Goal: Information Seeking & Learning: Learn about a topic

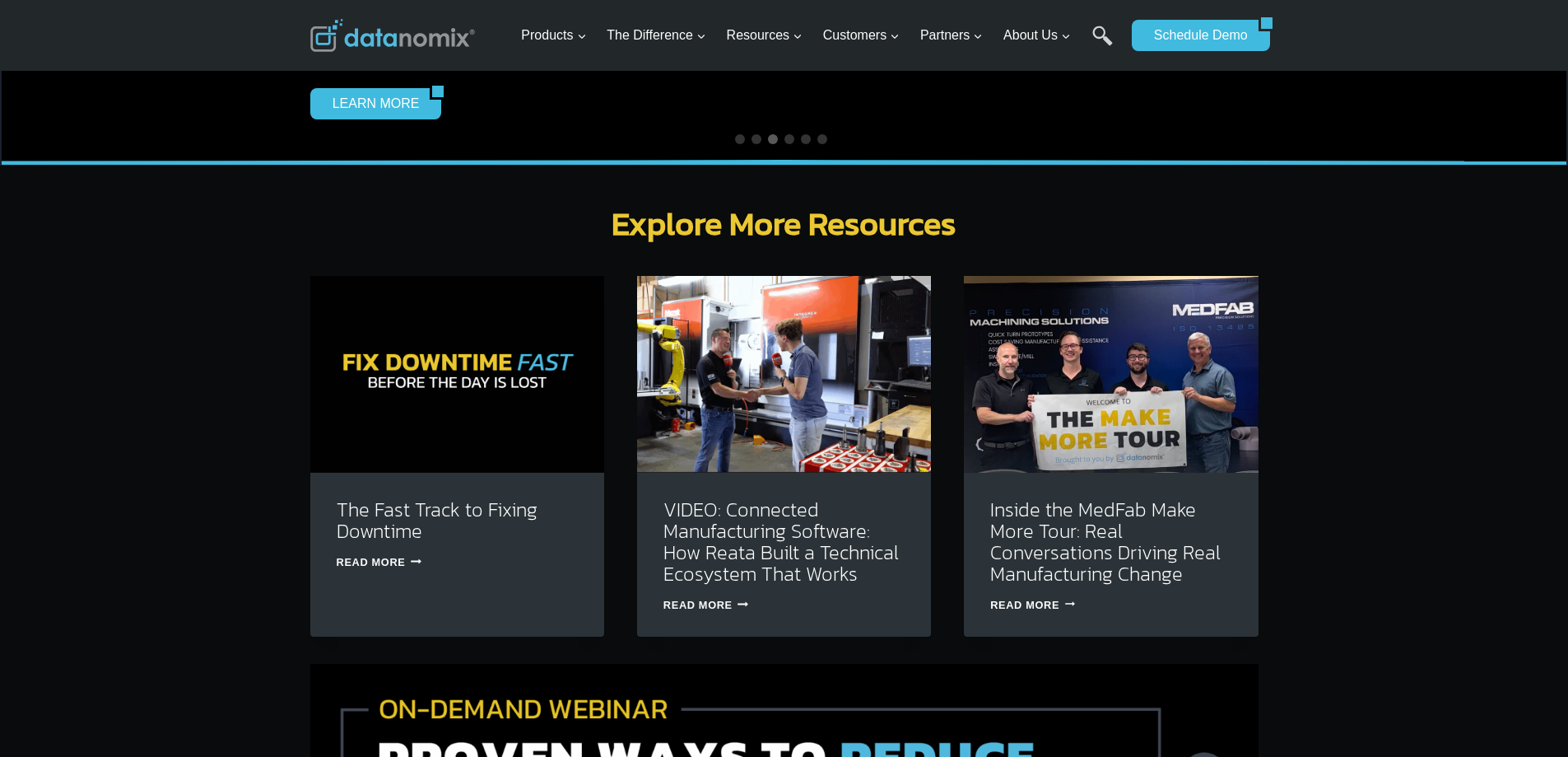
scroll to position [4776, 0]
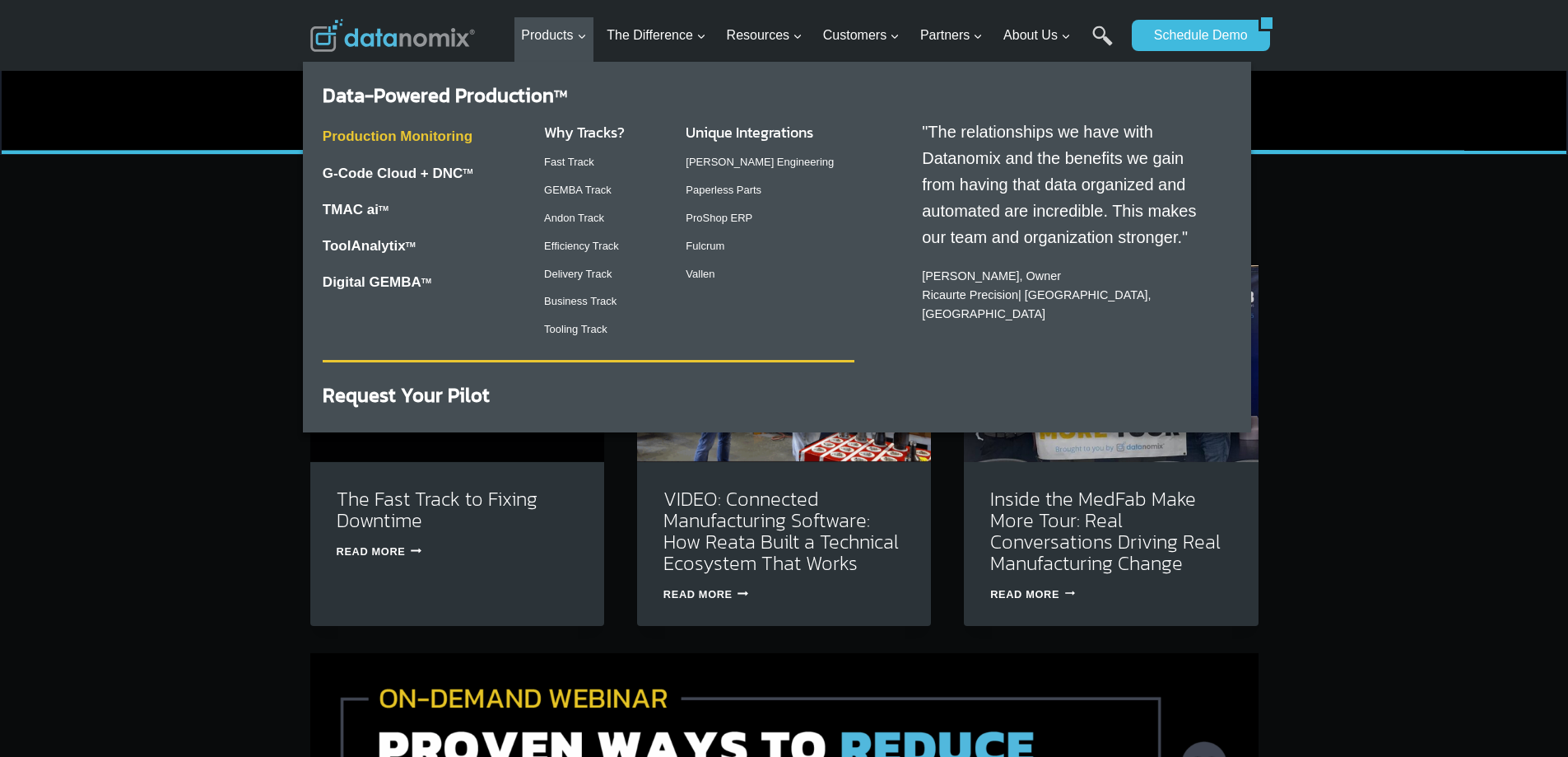
click at [446, 144] on link "Production Monitoring" at bounding box center [397, 136] width 150 height 16
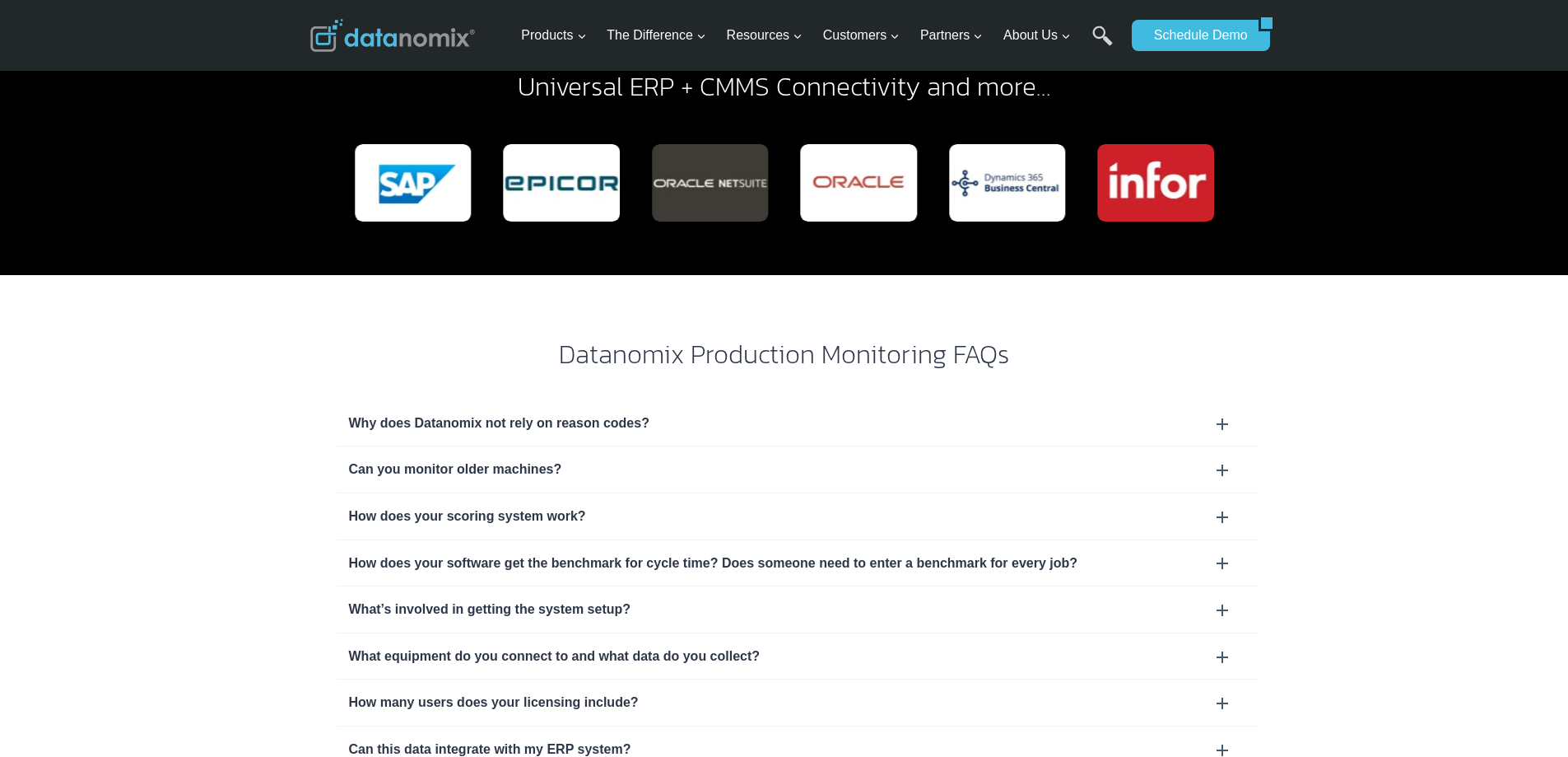
scroll to position [4859, 0]
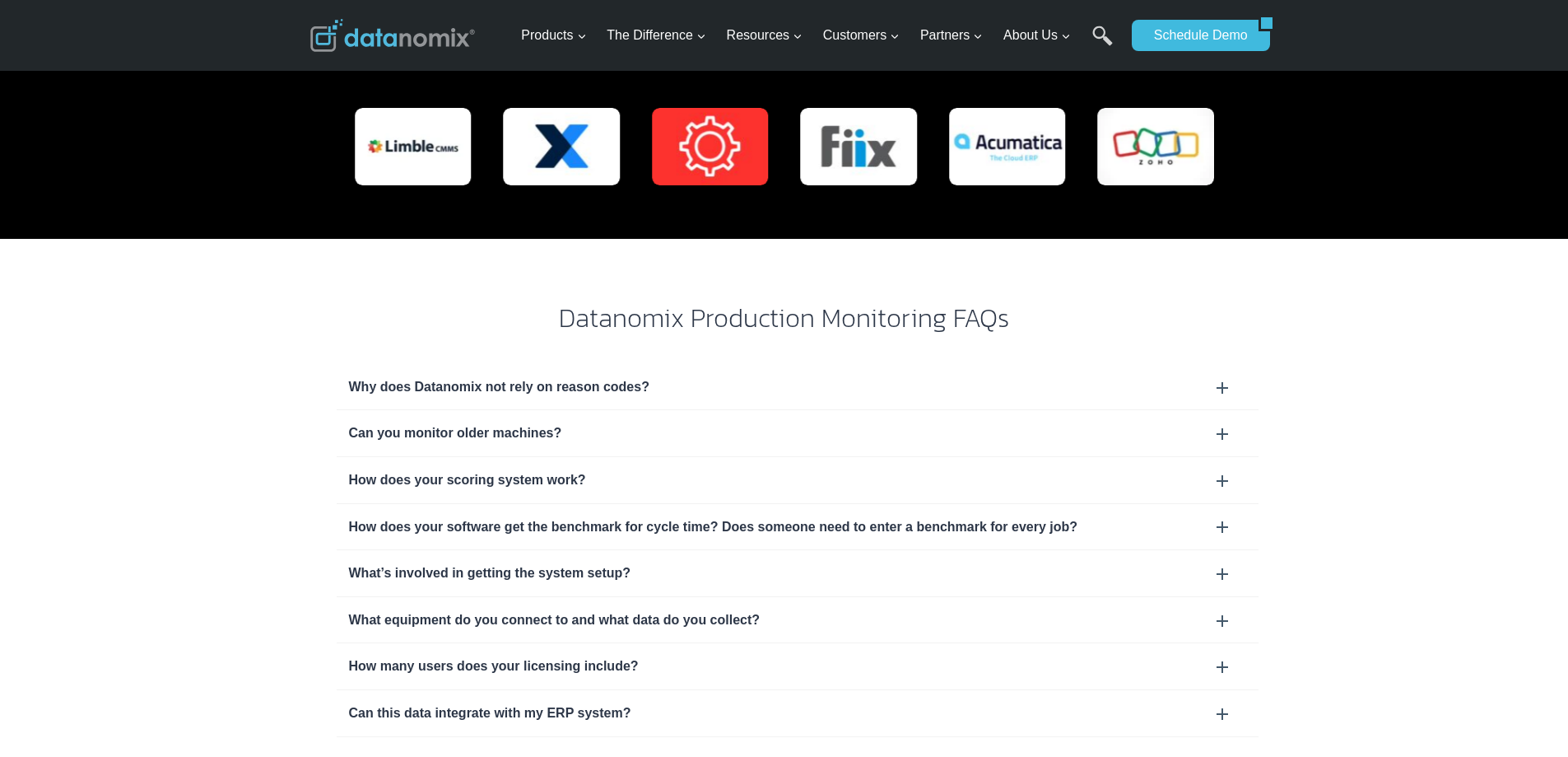
click at [637, 597] on div "What equipment do you connect to and what data do you collect?" at bounding box center [797, 619] width 922 height 46
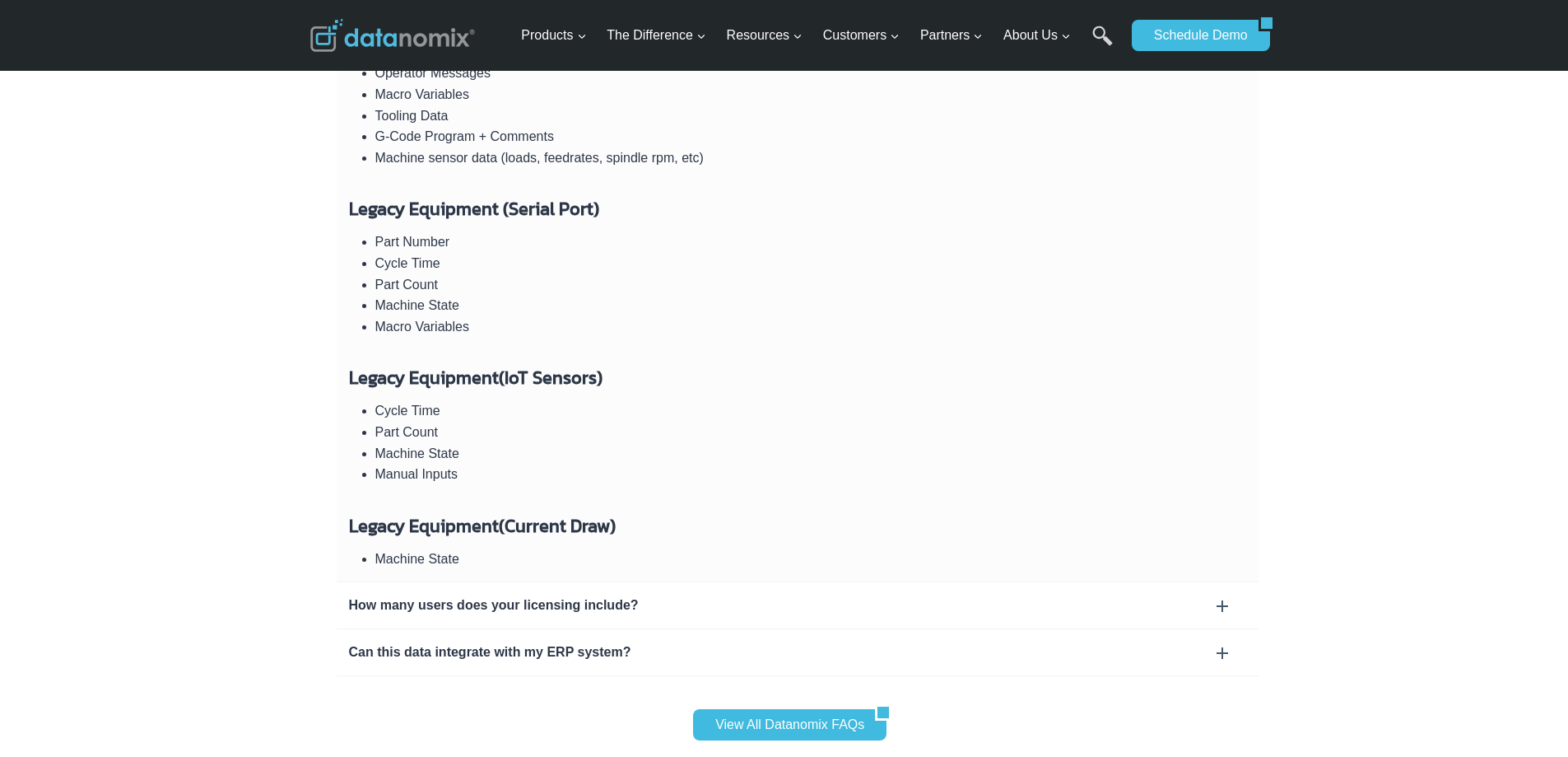
scroll to position [5600, 0]
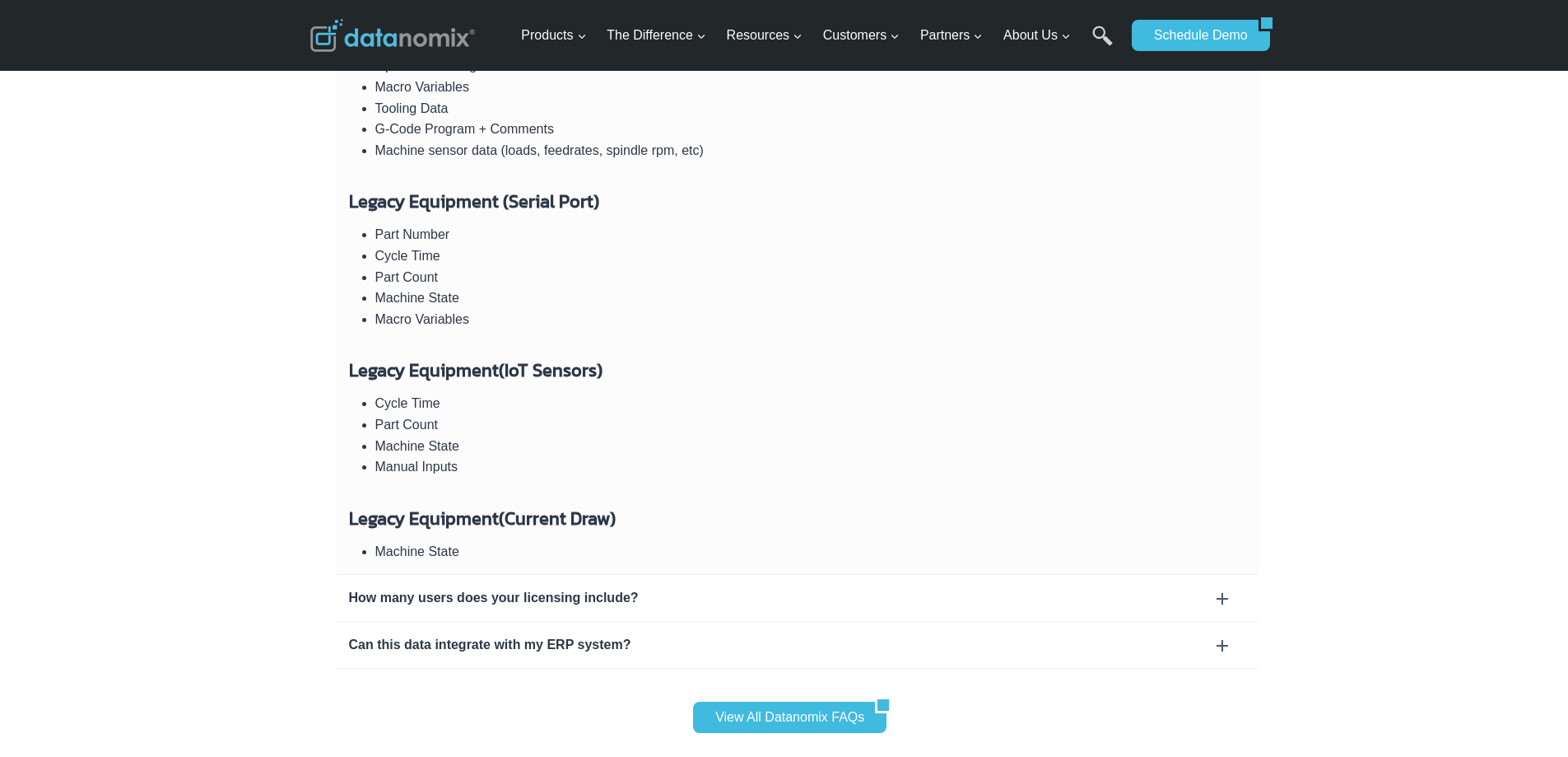
click at [627, 587] on div "How many users does your licensing include?" at bounding box center [798, 598] width 898 height 22
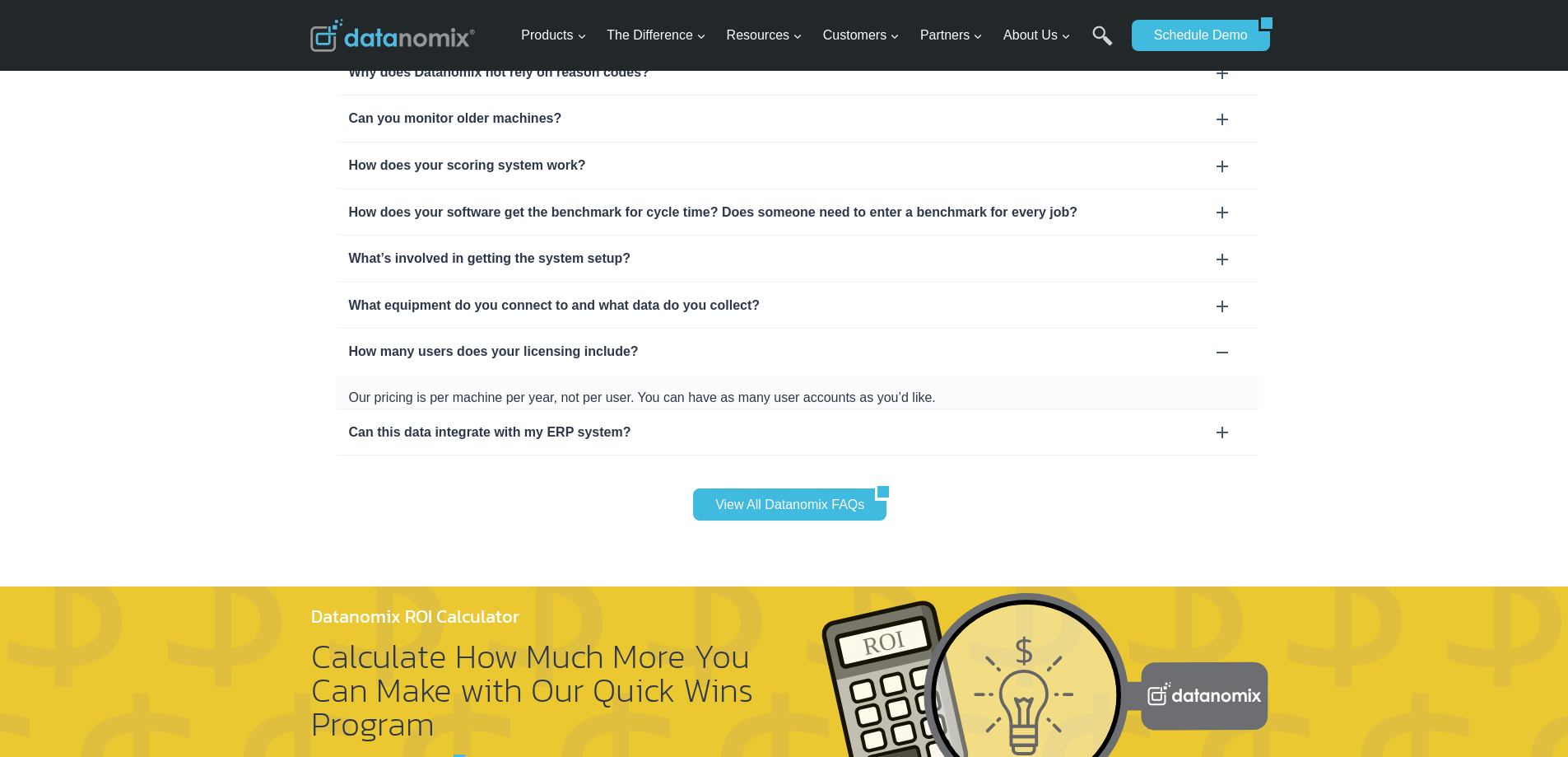
scroll to position [5119, 0]
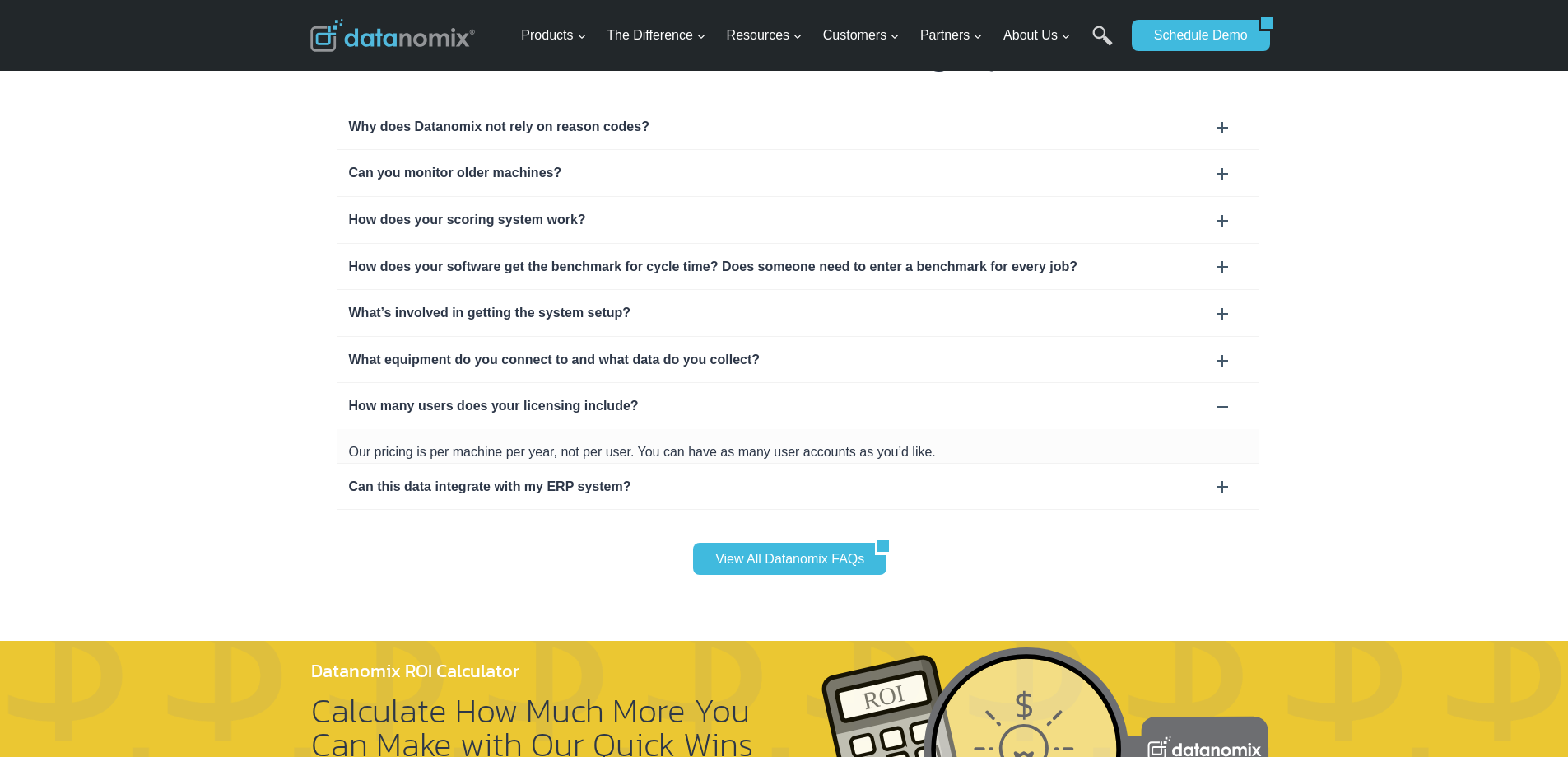
click at [530, 476] on div "Can this data integrate with my ERP system?" at bounding box center [798, 486] width 898 height 22
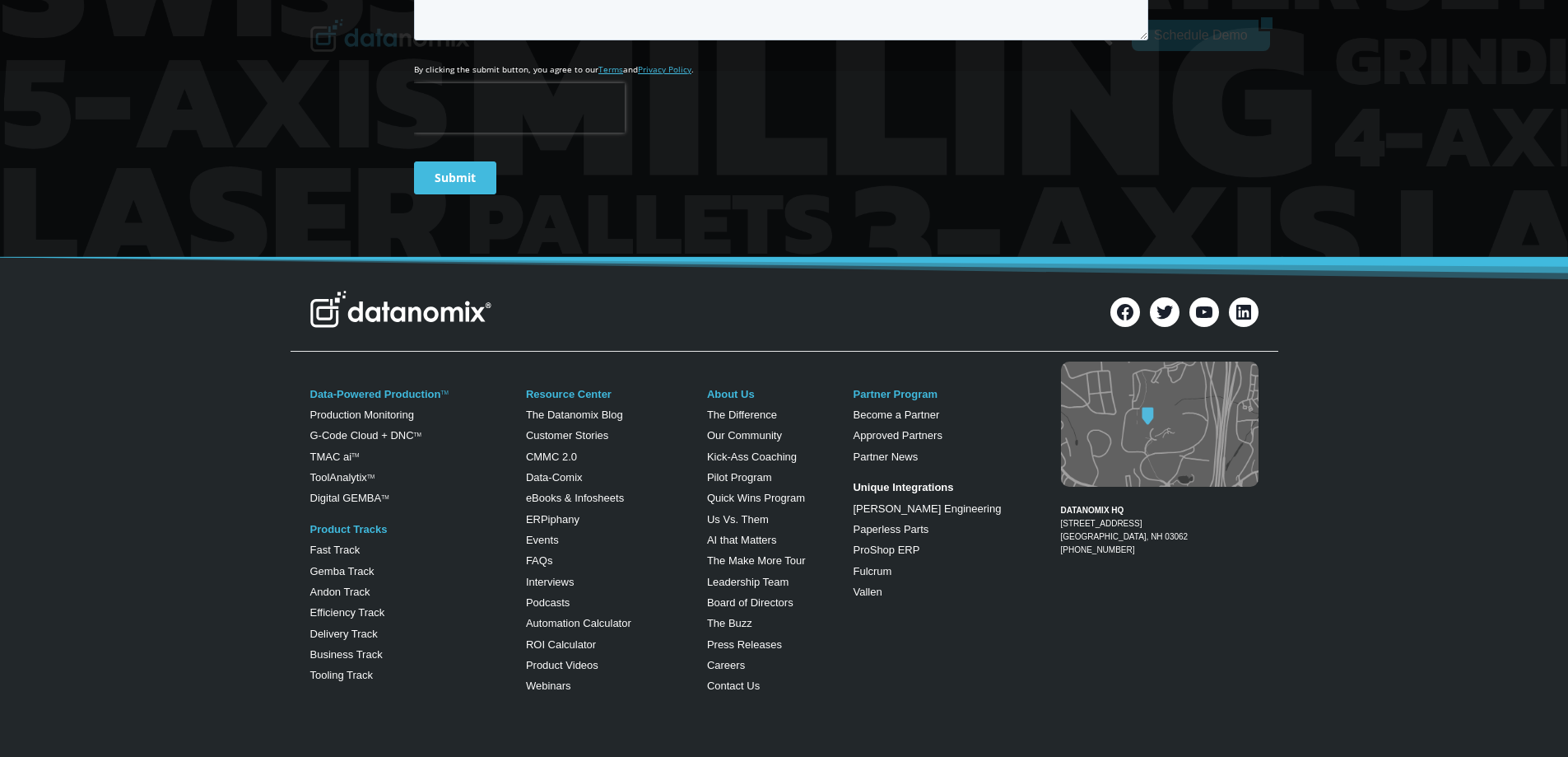
scroll to position [6519, 0]
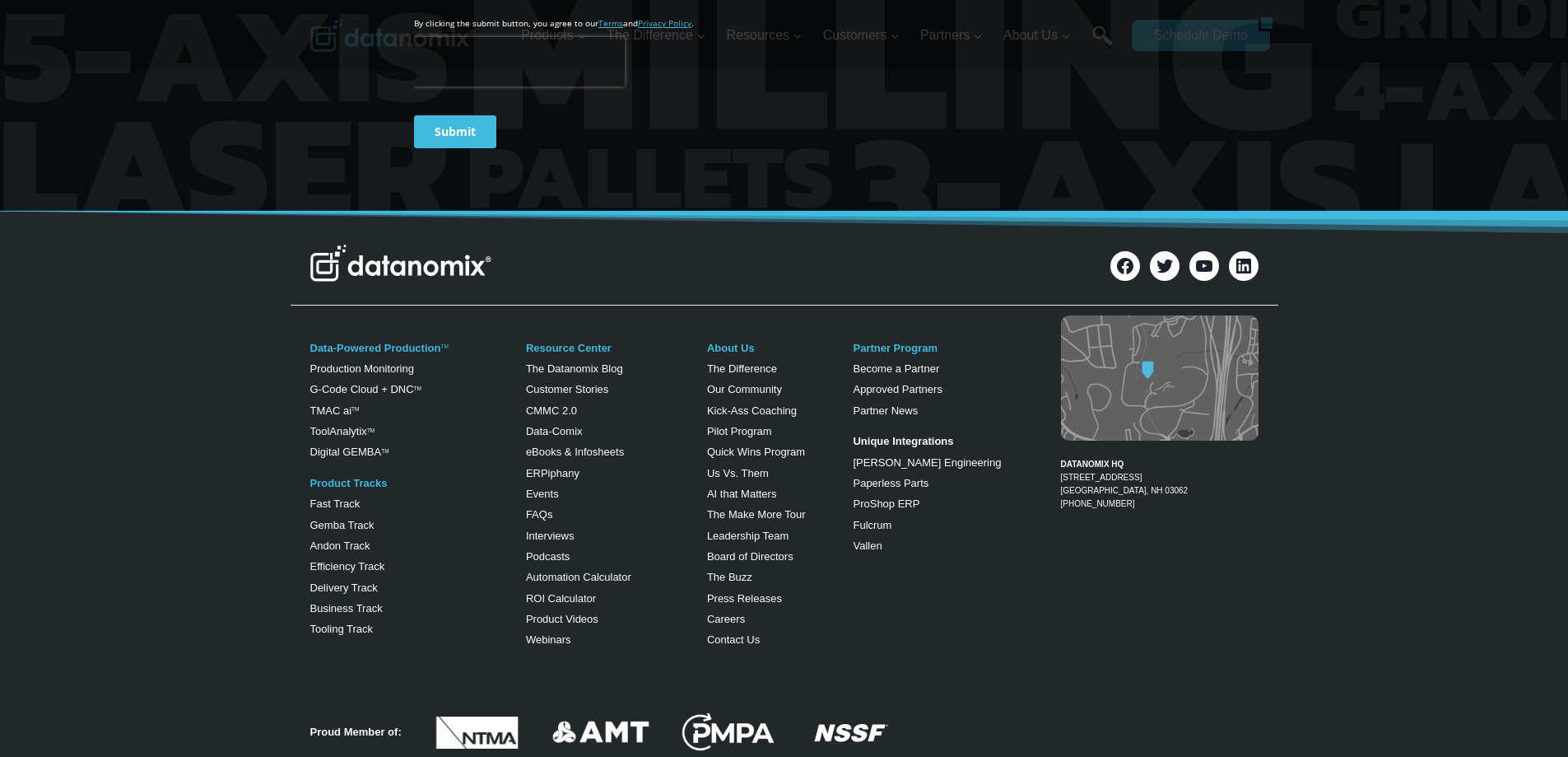
click at [551, 510] on p "FAQs" at bounding box center [603, 514] width 155 height 10
click at [539, 508] on link "FAQs" at bounding box center [539, 514] width 27 height 12
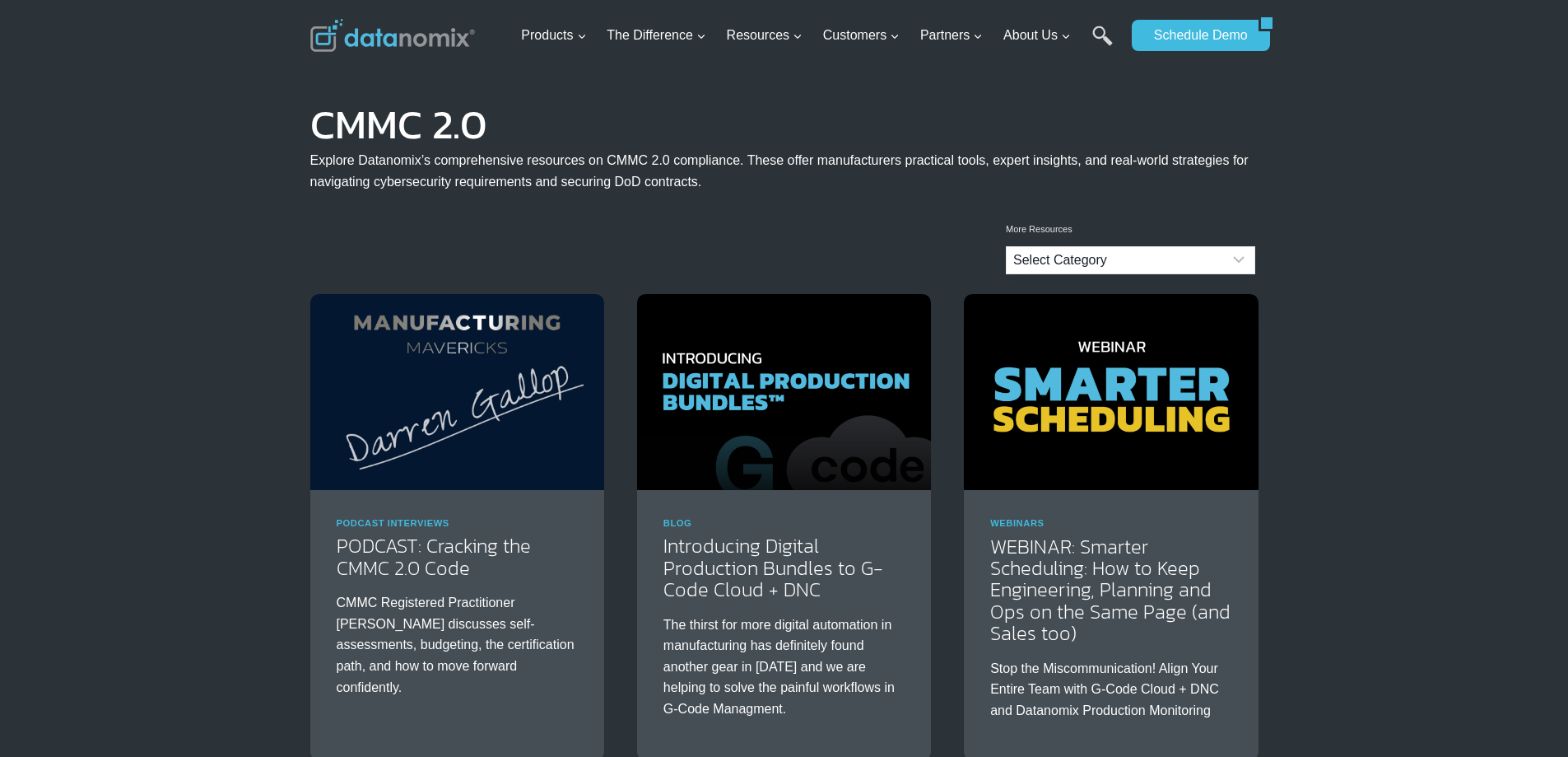
click at [1078, 248] on select "Select Category Blog Datanomix Comix Datanomix Customer Stories Datanomix Custo…" at bounding box center [1130, 260] width 249 height 28
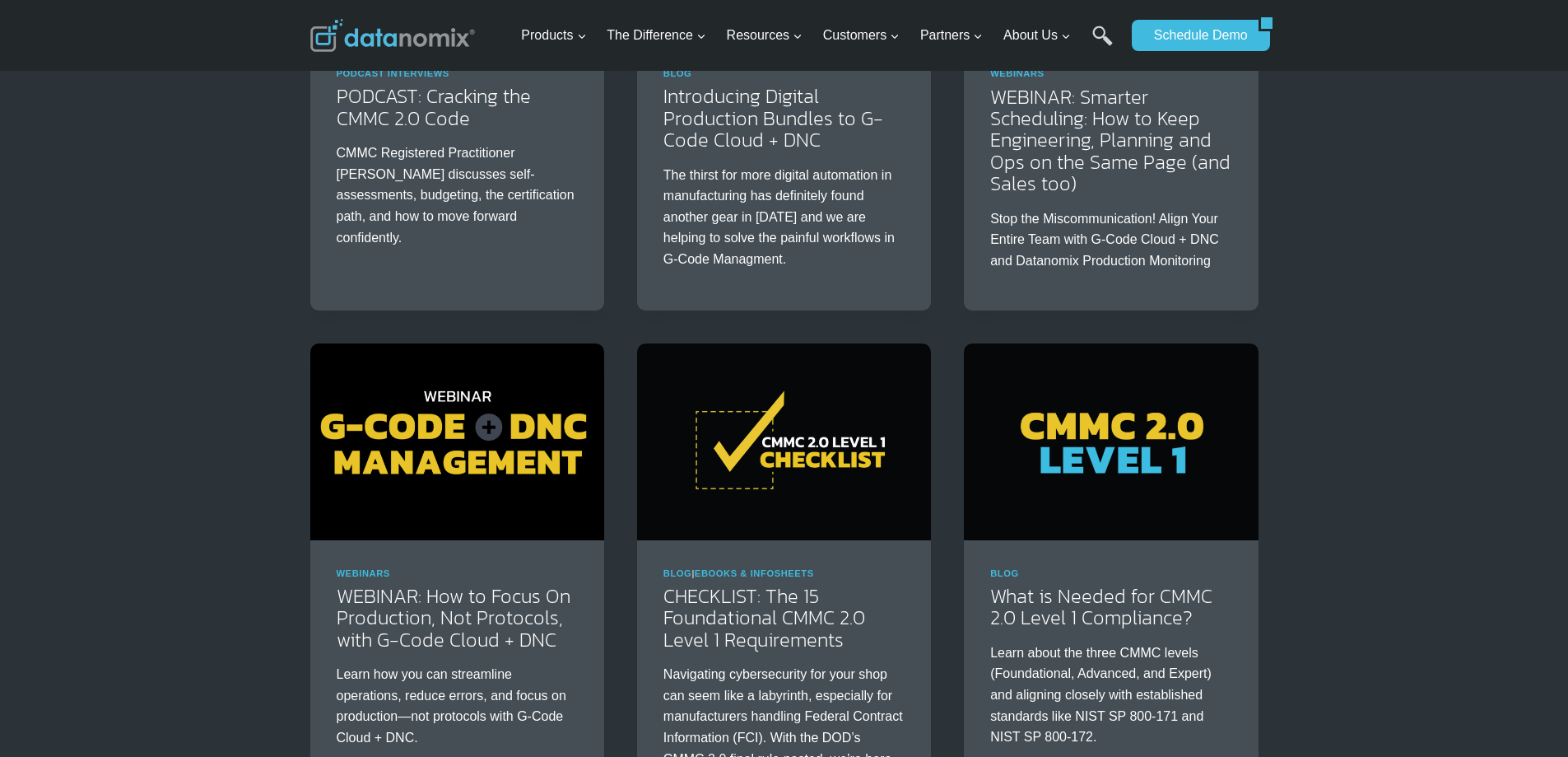
scroll to position [303, 0]
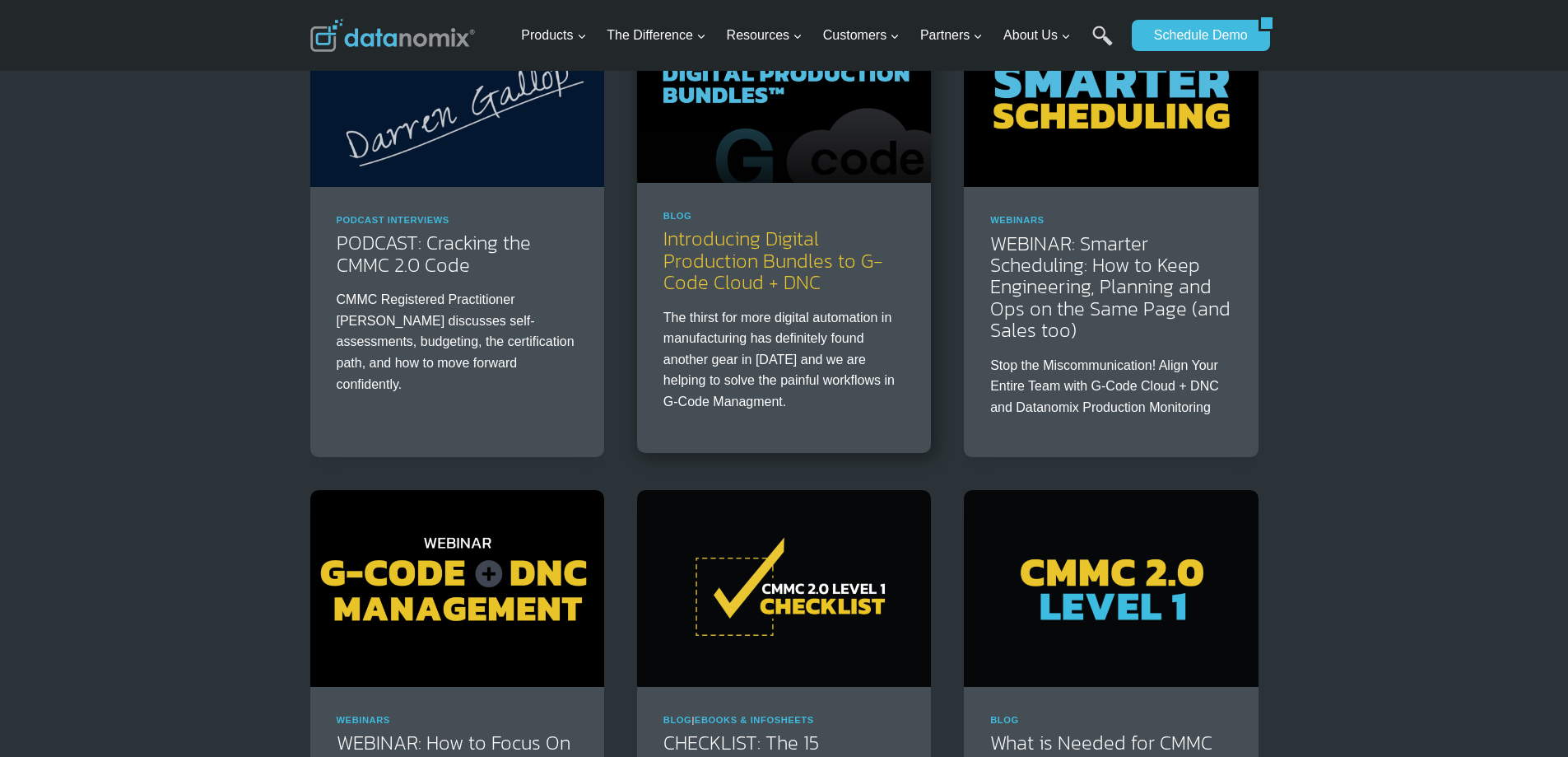
click at [765, 270] on link "Introducing Digital Production Bundles to G-Code Cloud + DNC" at bounding box center [773, 260] width 220 height 73
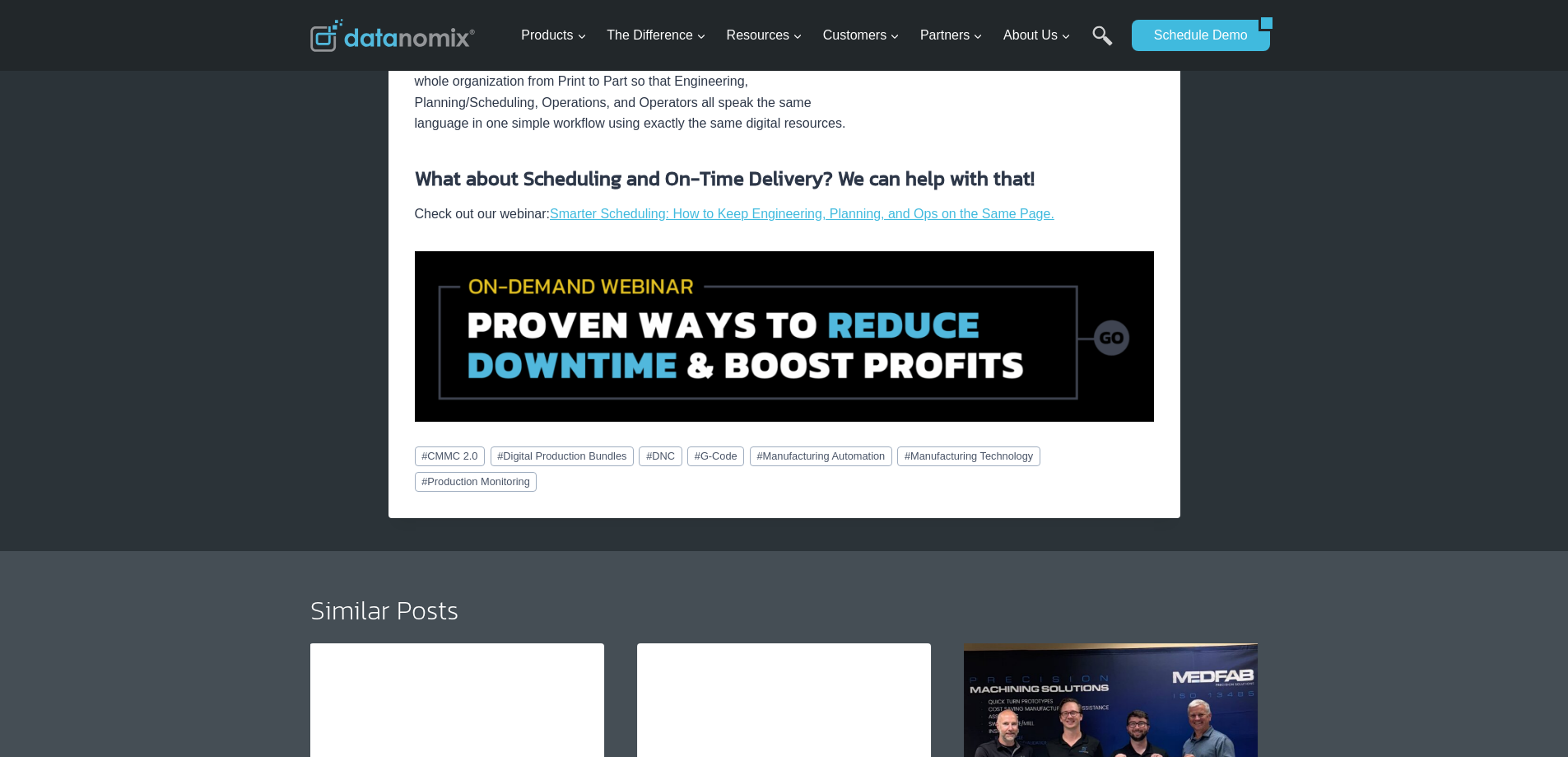
scroll to position [1565, 0]
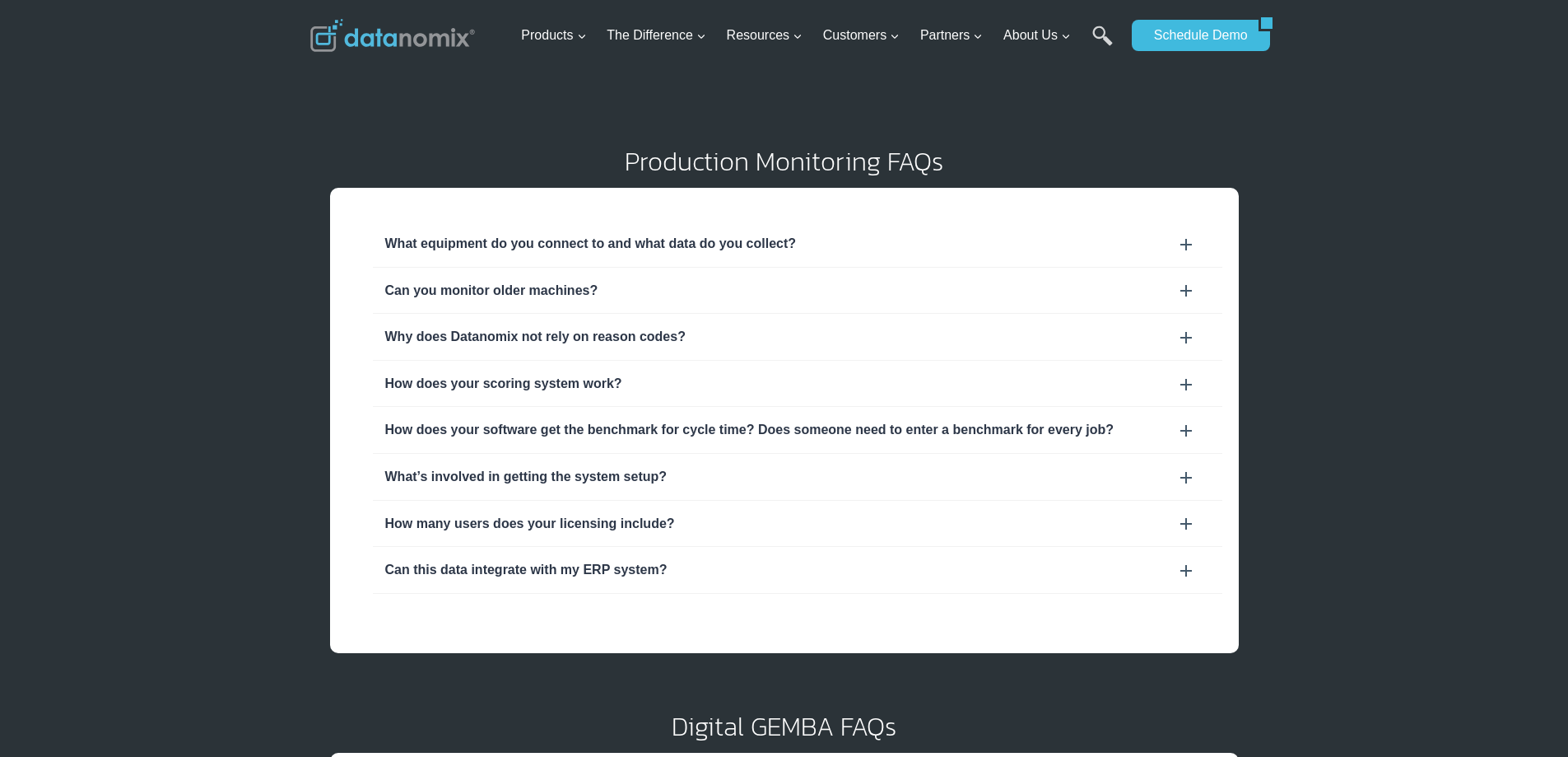
click at [688, 254] on div "What equipment do you connect to and what data do you collect?" at bounding box center [797, 243] width 849 height 46
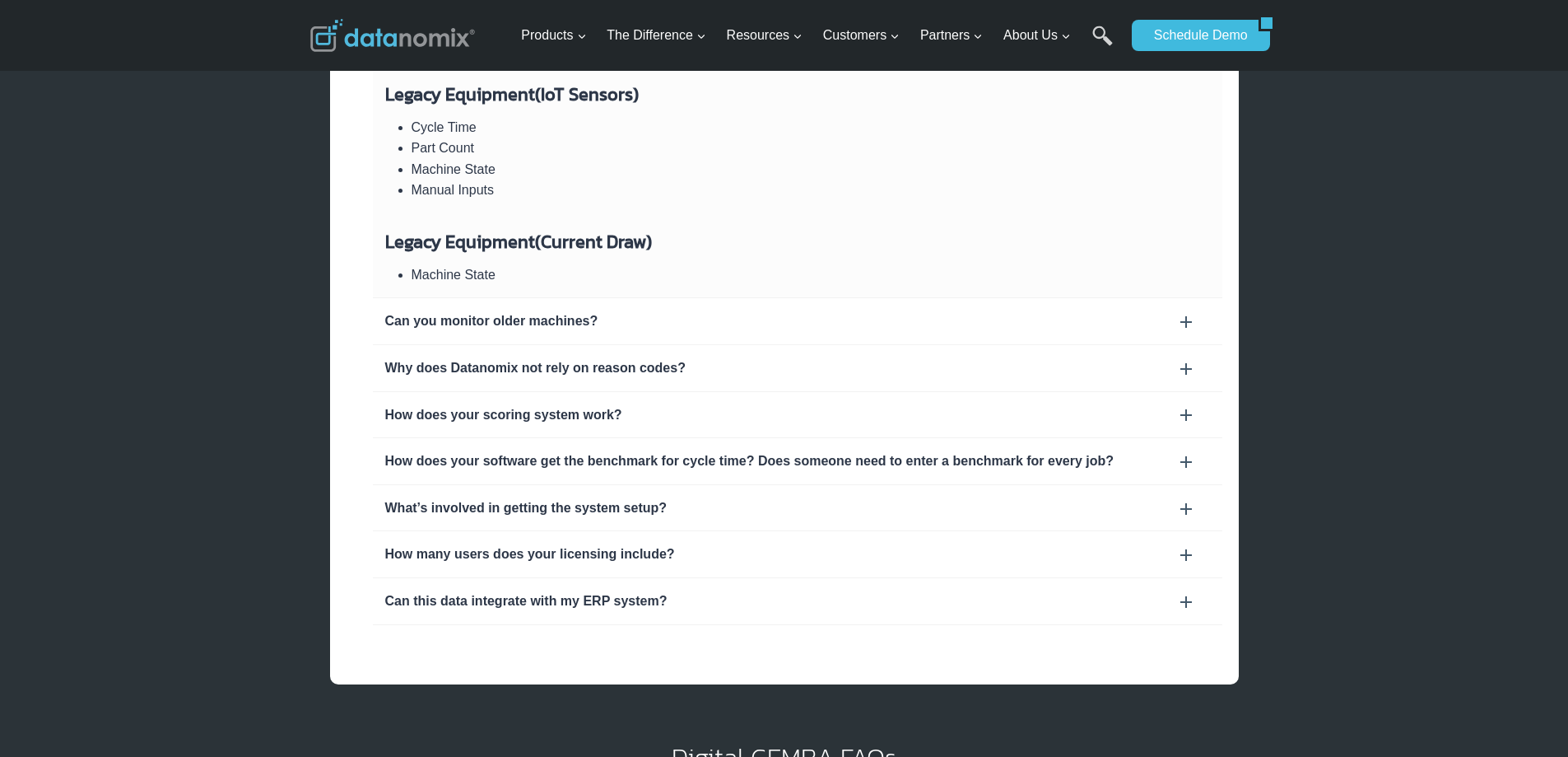
scroll to position [659, 0]
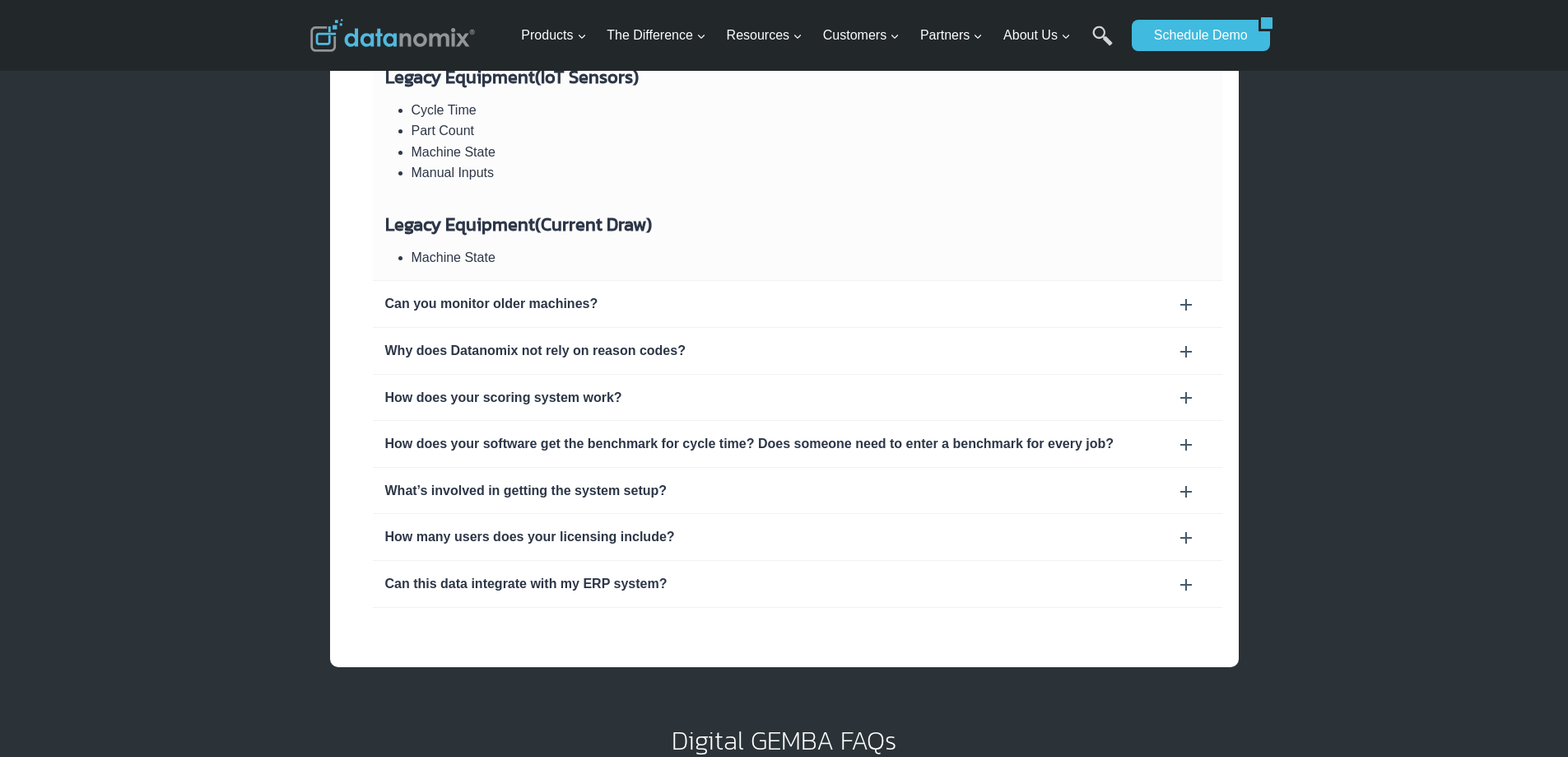
click at [560, 449] on div "How does your software get the benchmark for cycle time? Does someone need to e…" at bounding box center [797, 444] width 825 height 22
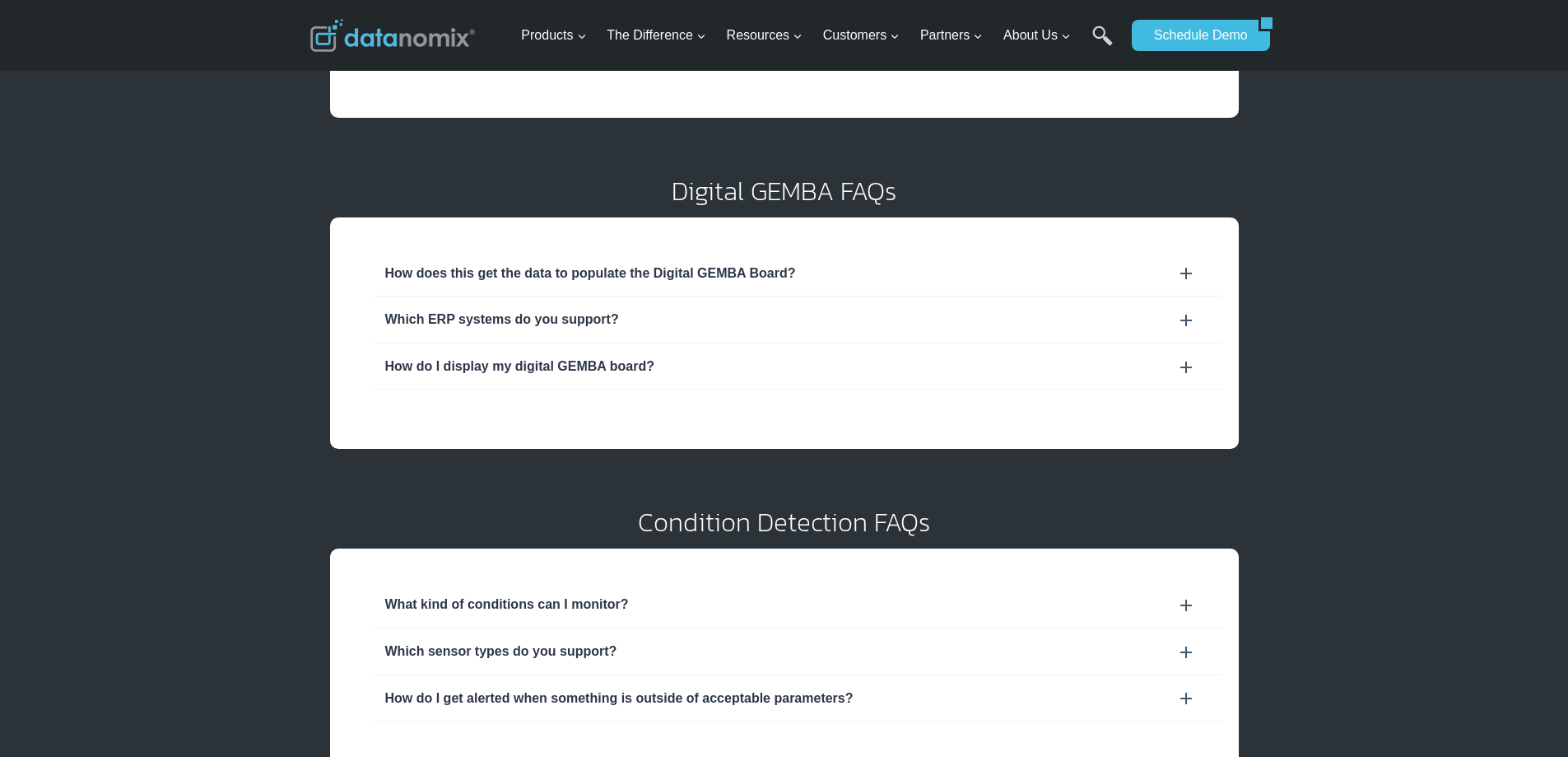
scroll to position [280, 0]
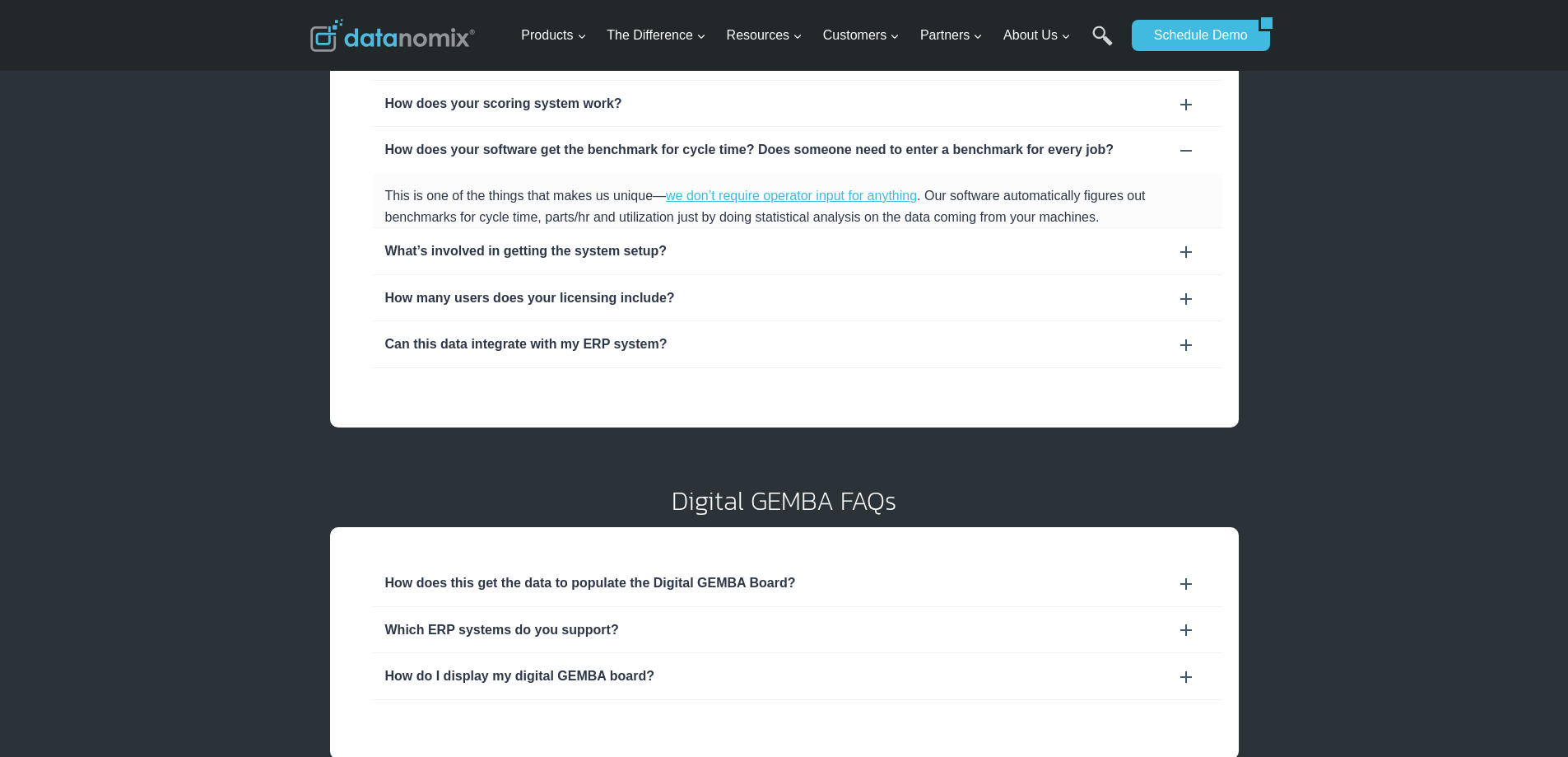
click at [591, 247] on div "What’s involved in getting the system setup?" at bounding box center [797, 251] width 825 height 22
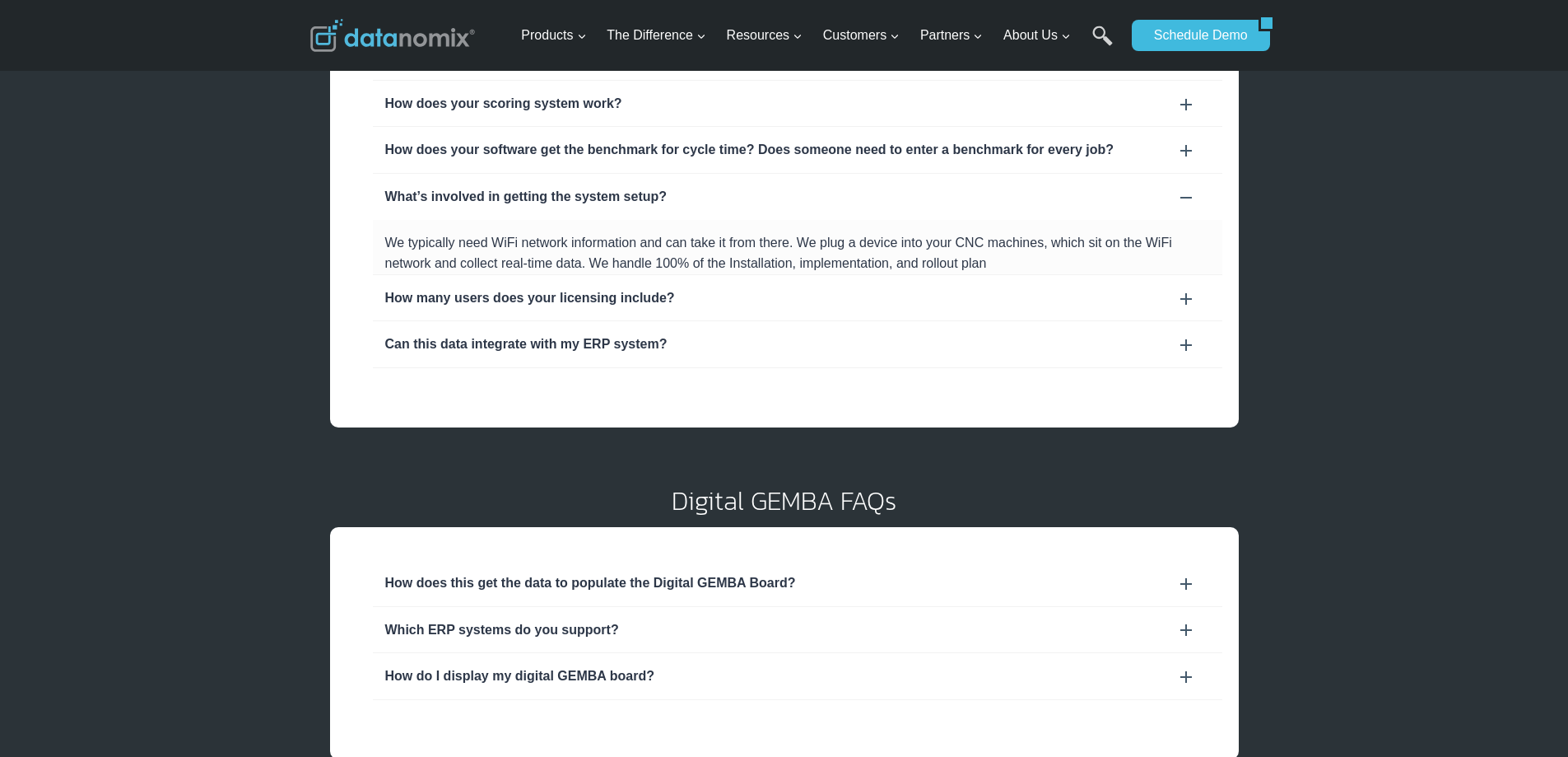
scroll to position [362, 0]
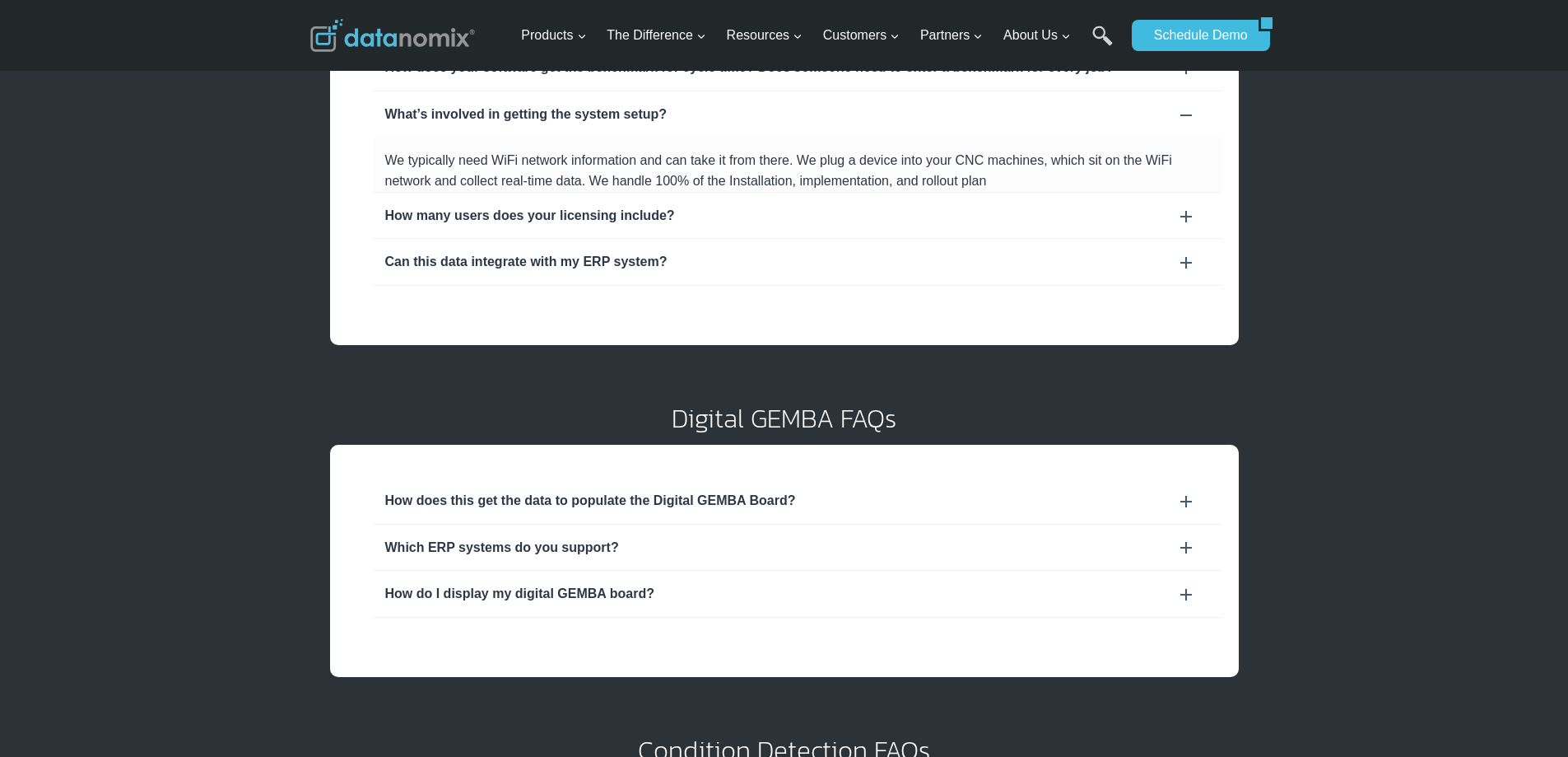
drag, startPoint x: 630, startPoint y: 587, endPoint x: 625, endPoint y: 567, distance: 20.6
click at [630, 587] on div "How do I display my digital GEMBA board?" at bounding box center [797, 593] width 825 height 22
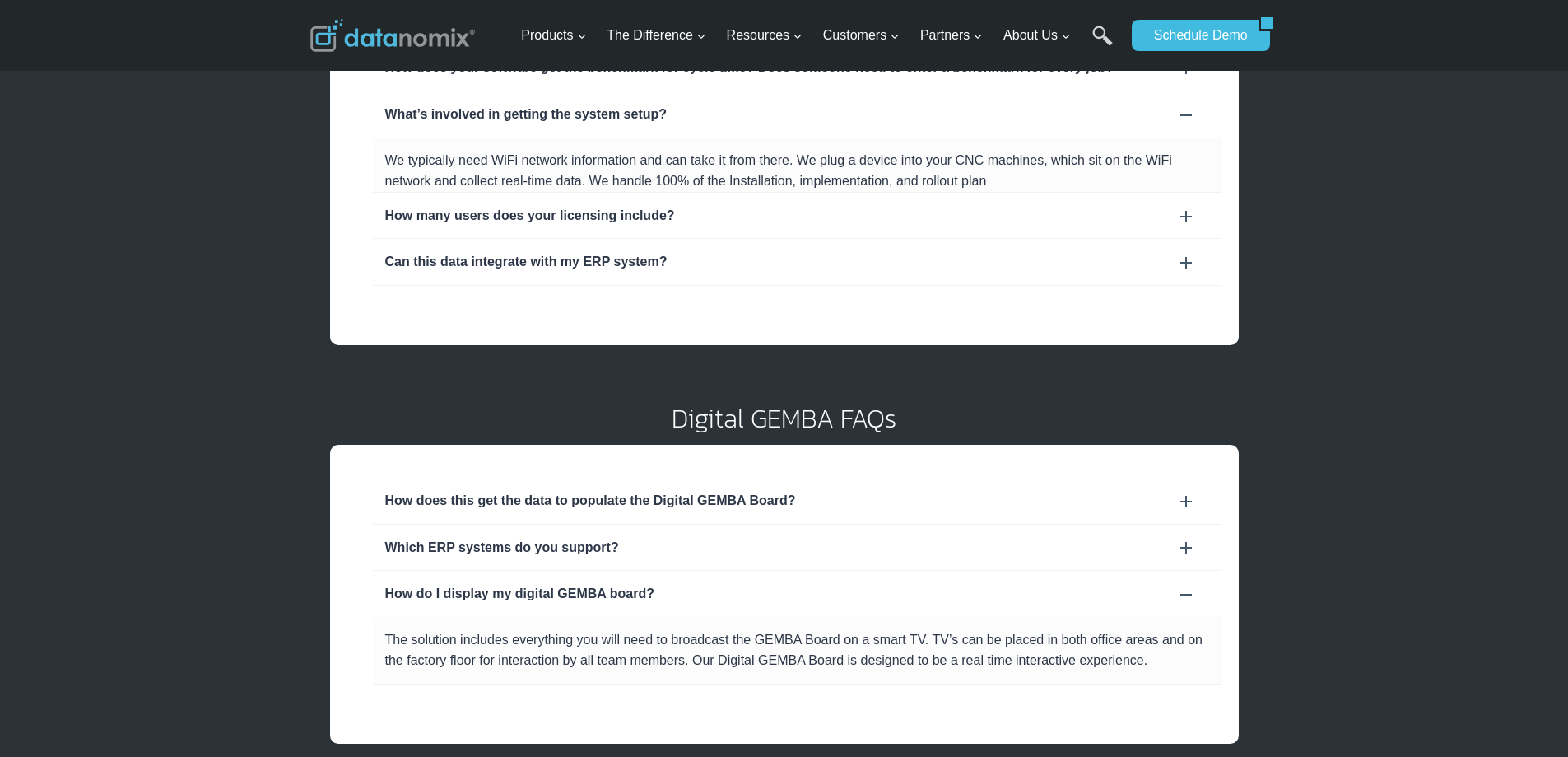
click at [547, 509] on div "How does this get the data to populate the Digital GEMBA Board?" at bounding box center [797, 500] width 825 height 22
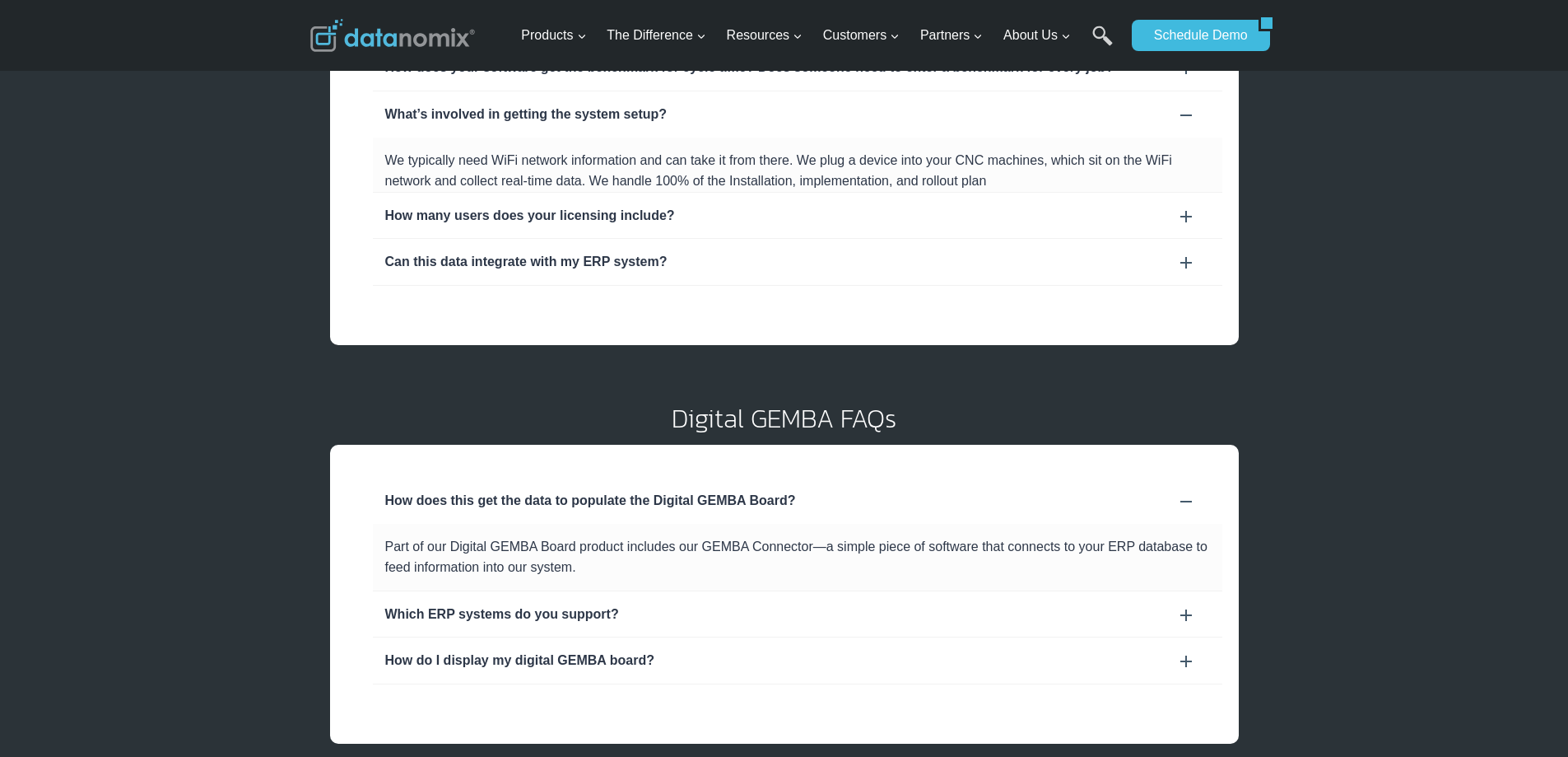
click at [522, 612] on div "Which ERP systems do you support?" at bounding box center [797, 614] width 825 height 22
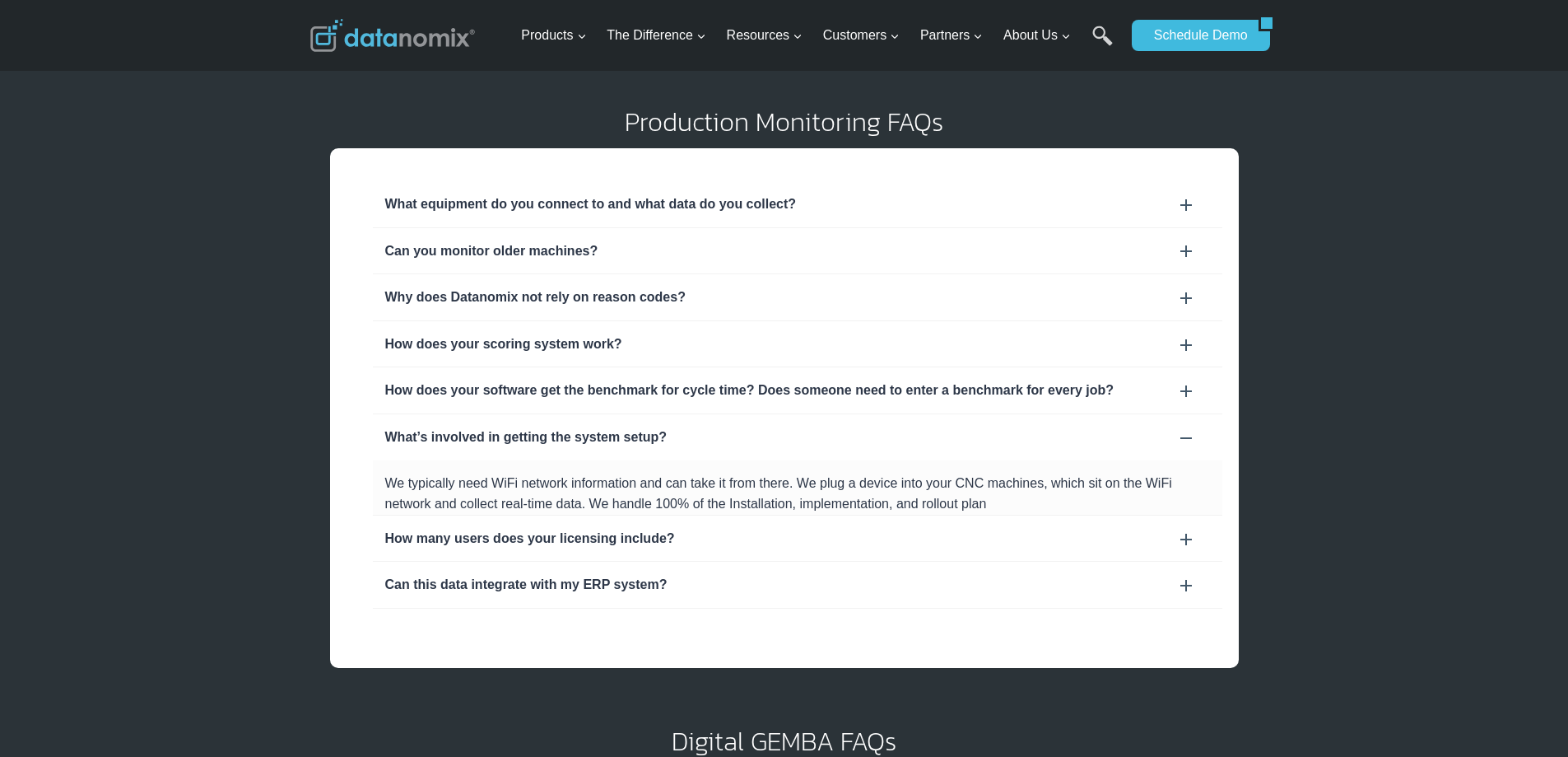
scroll to position [33, 0]
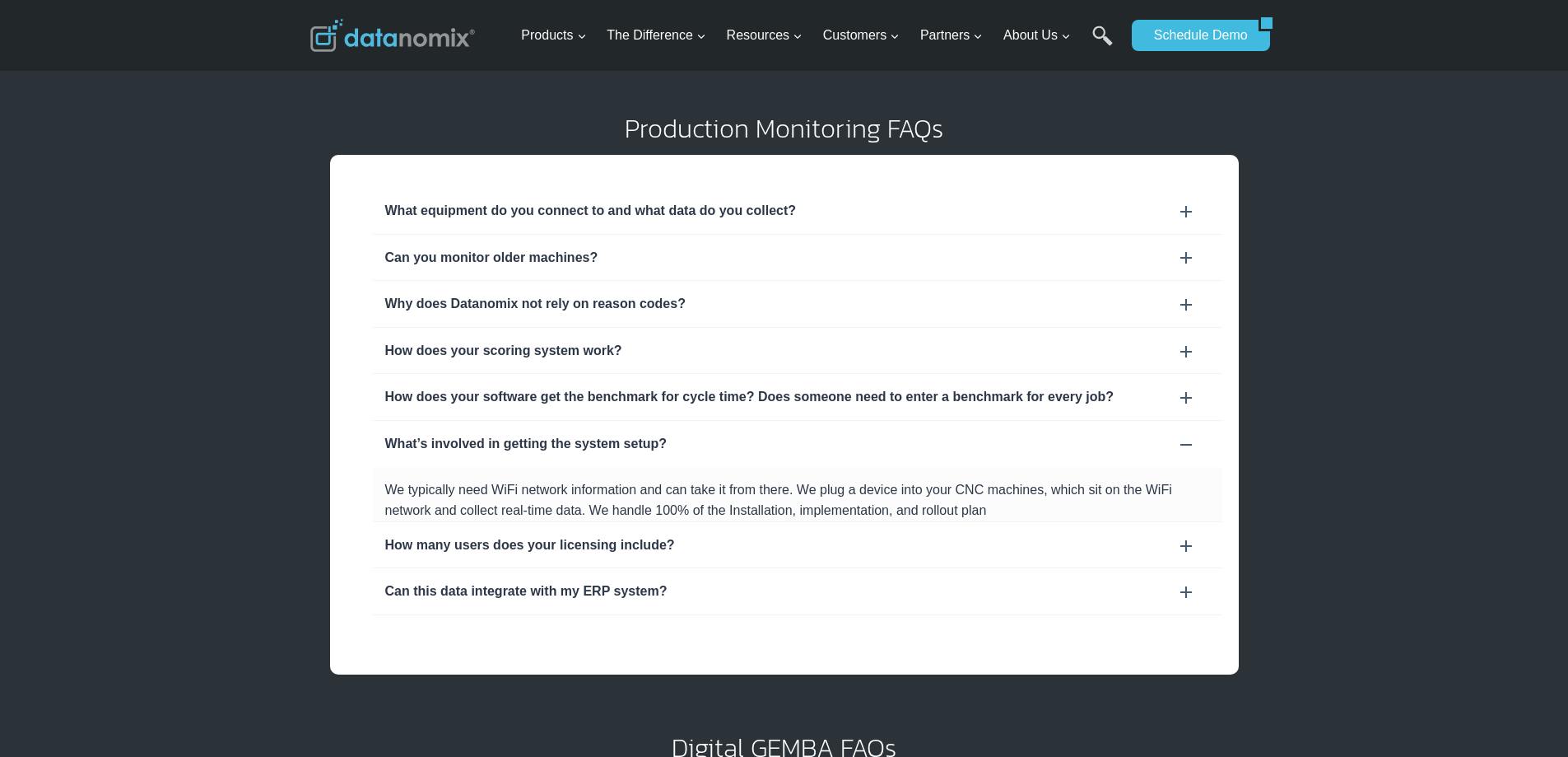
click at [581, 253] on div "Can you monitor older machines?" at bounding box center [797, 258] width 825 height 22
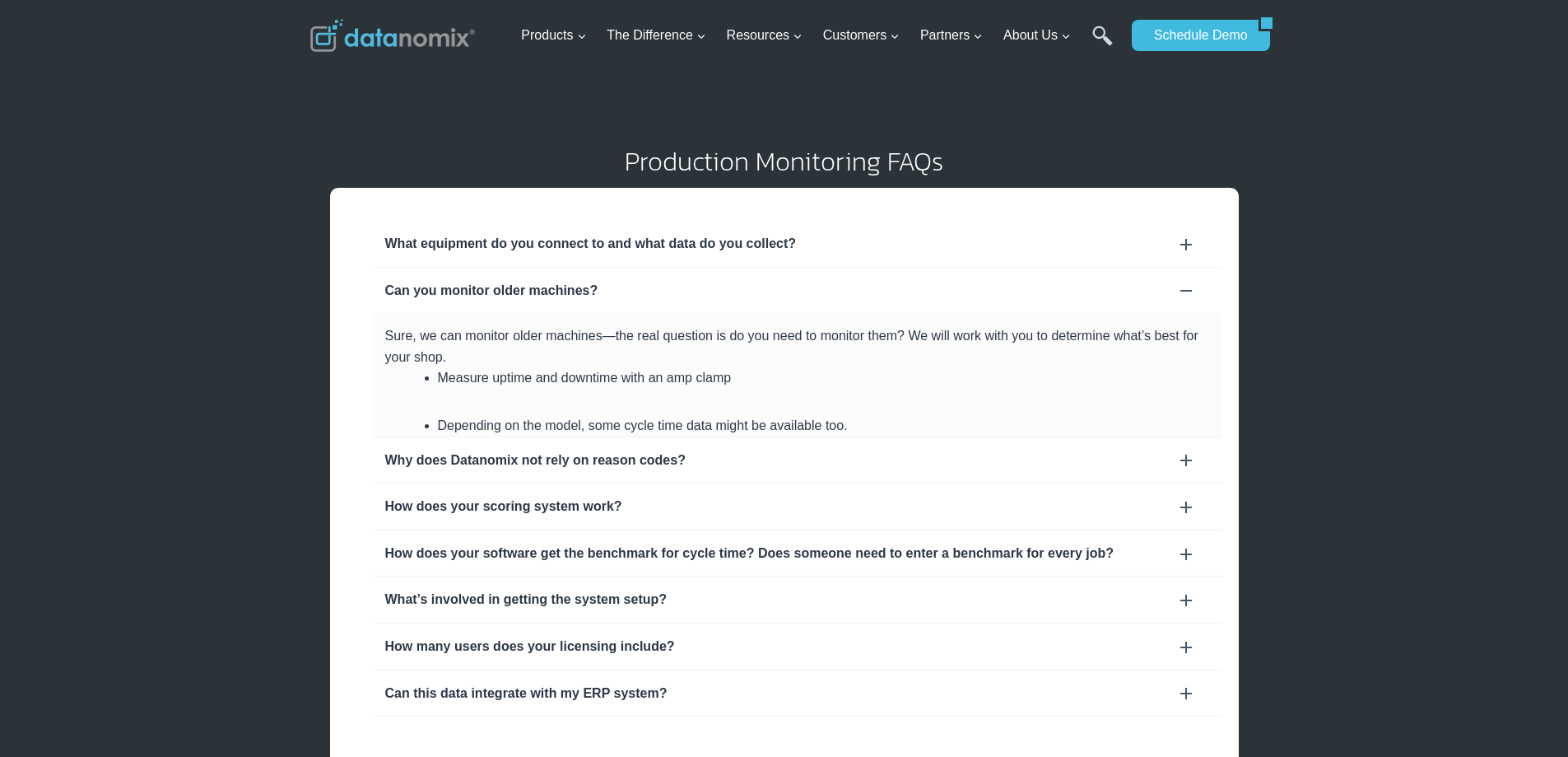
click at [633, 250] on div "What equipment do you connect to and what data do you collect?" at bounding box center [797, 243] width 825 height 22
